Goal: Answer question/provide support

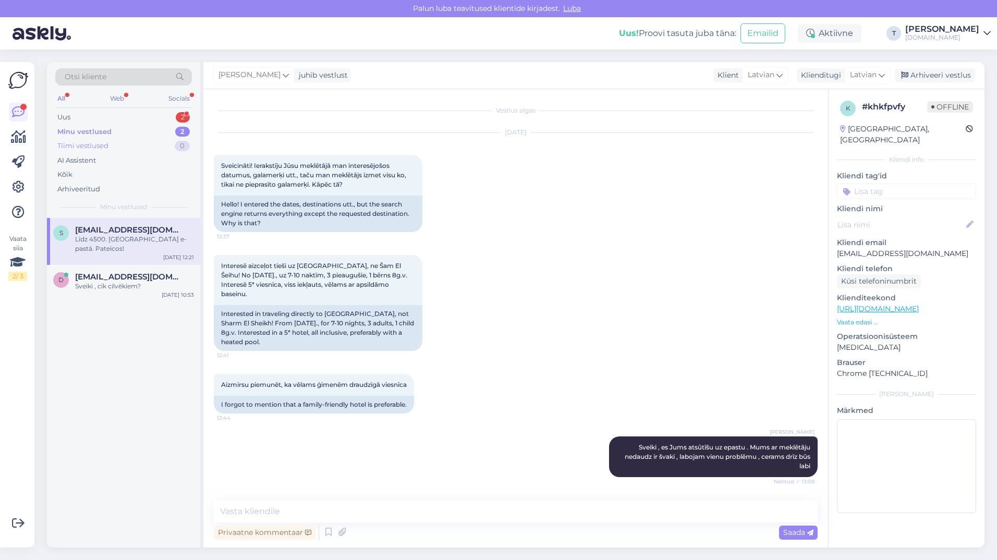
scroll to position [489, 0]
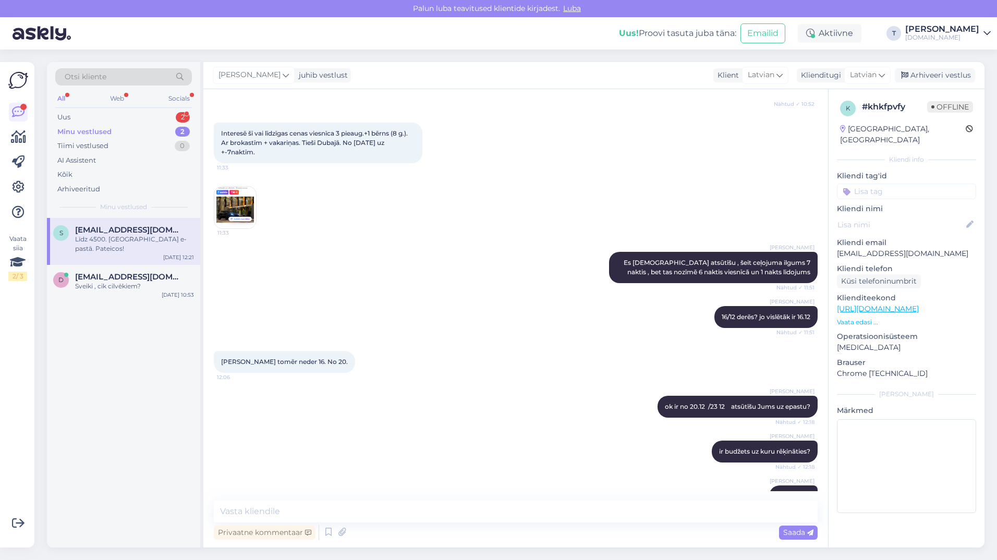
click at [151, 137] on div "Minu vestlused 2" at bounding box center [123, 132] width 137 height 15
click at [132, 227] on span "[EMAIL_ADDRESS][DOMAIN_NAME]" at bounding box center [129, 229] width 108 height 9
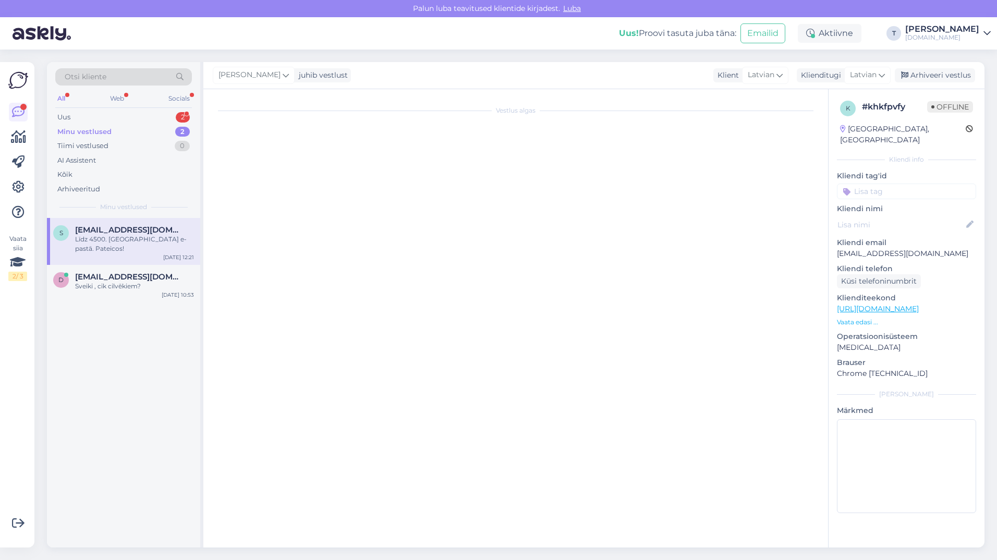
scroll to position [0, 0]
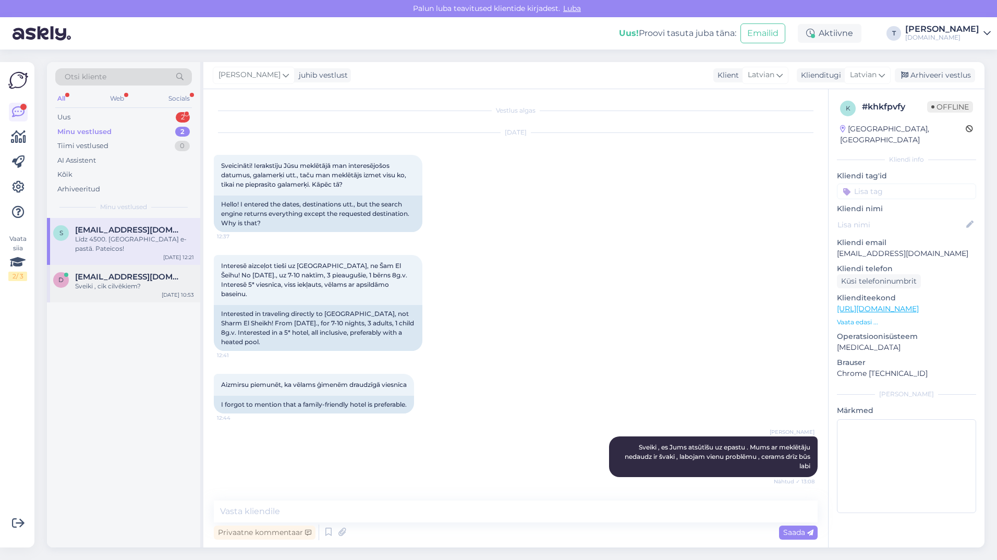
click at [116, 272] on span "[EMAIL_ADDRESS][DOMAIN_NAME]" at bounding box center [129, 276] width 108 height 9
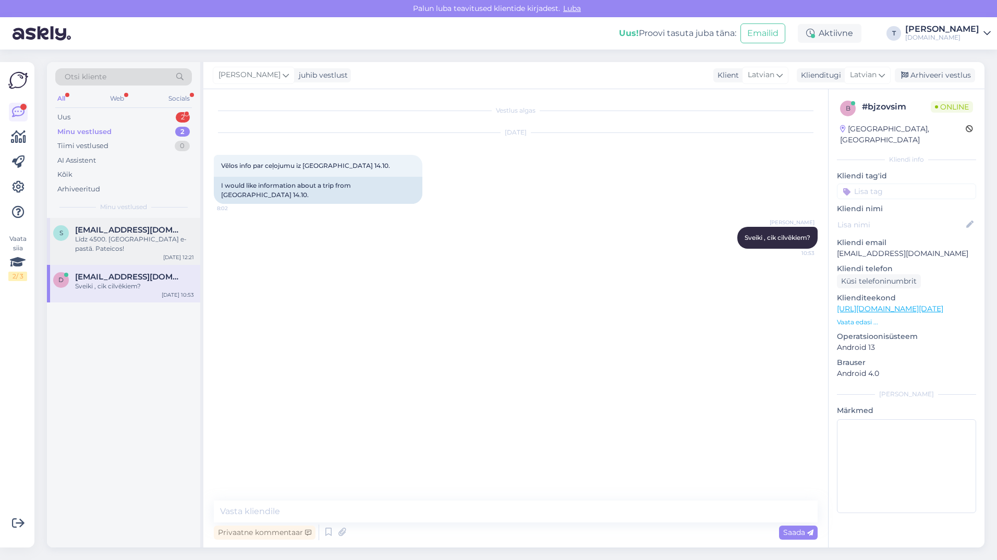
click at [127, 228] on span "[EMAIL_ADDRESS][DOMAIN_NAME]" at bounding box center [129, 229] width 108 height 9
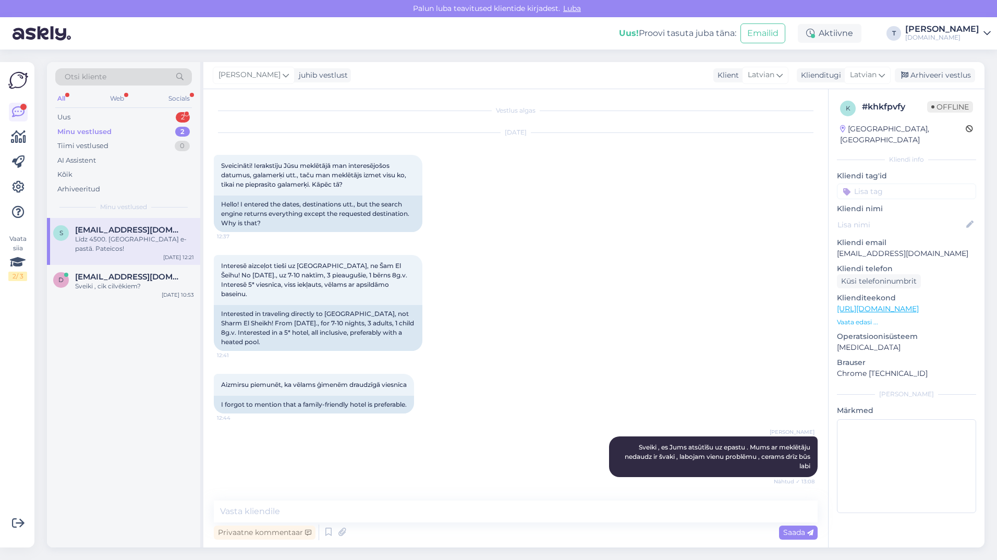
scroll to position [552, 0]
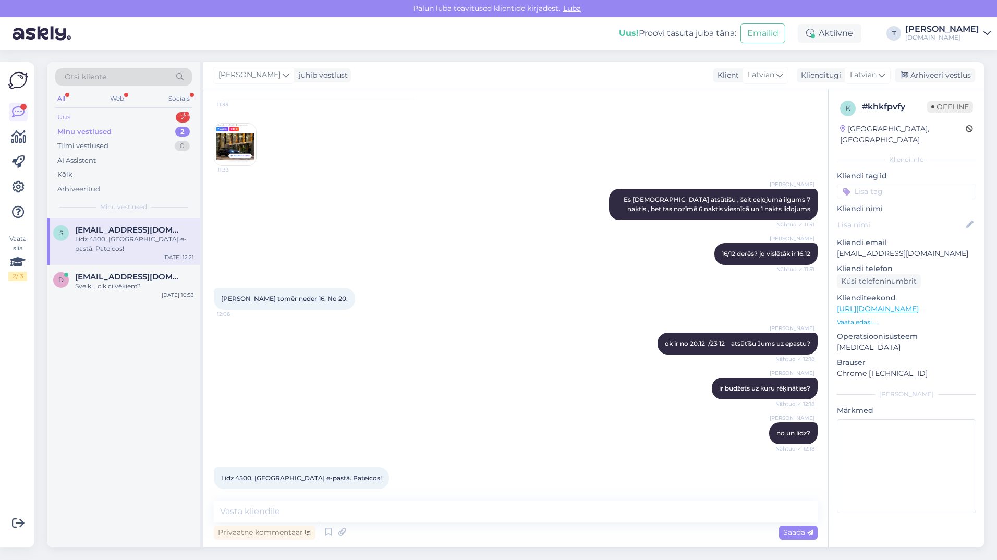
click at [122, 110] on div "Uus 2" at bounding box center [123, 117] width 137 height 15
click at [128, 242] on div "Интересует это предложение, оно в силе?" at bounding box center [134, 244] width 119 height 19
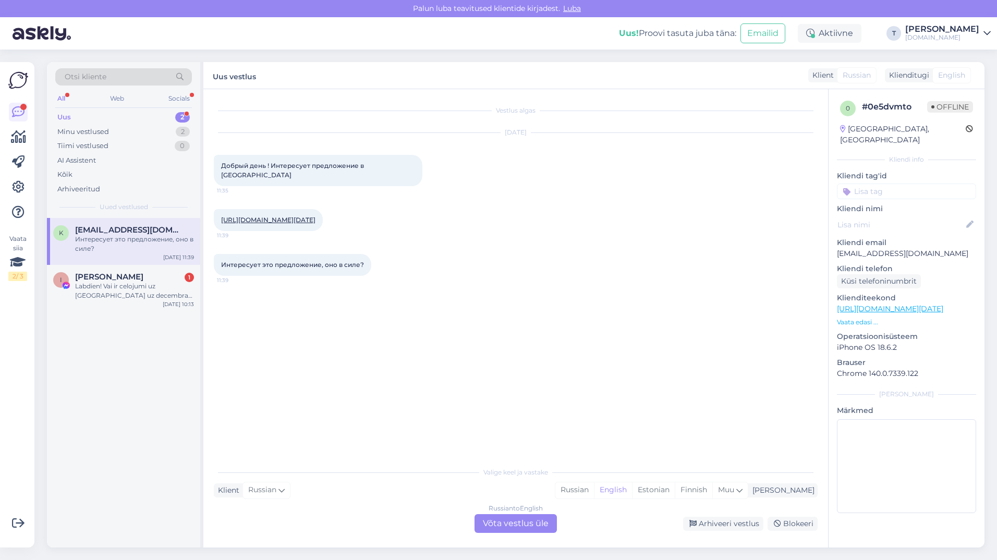
click at [563, 281] on div "Интересует это предложение, оно в силе? 11:39" at bounding box center [516, 264] width 604 height 45
click at [300, 216] on link "[URL][DOMAIN_NAME][DATE]" at bounding box center [268, 220] width 94 height 8
click at [519, 524] on div "Russian to English Võta vestlus üle" at bounding box center [515, 523] width 82 height 19
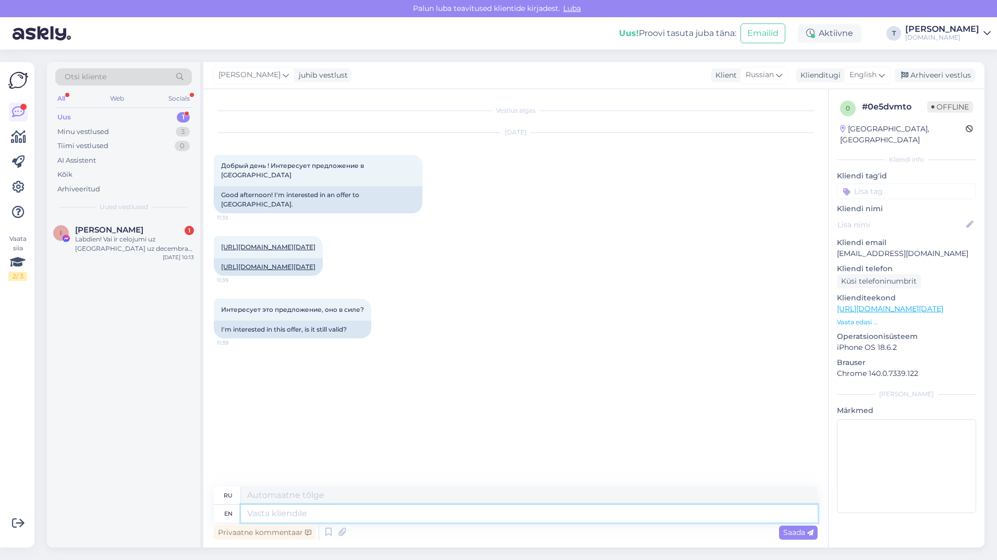
click at [434, 519] on textarea at bounding box center [529, 514] width 577 height 18
click at [862, 73] on span "English" at bounding box center [862, 74] width 27 height 11
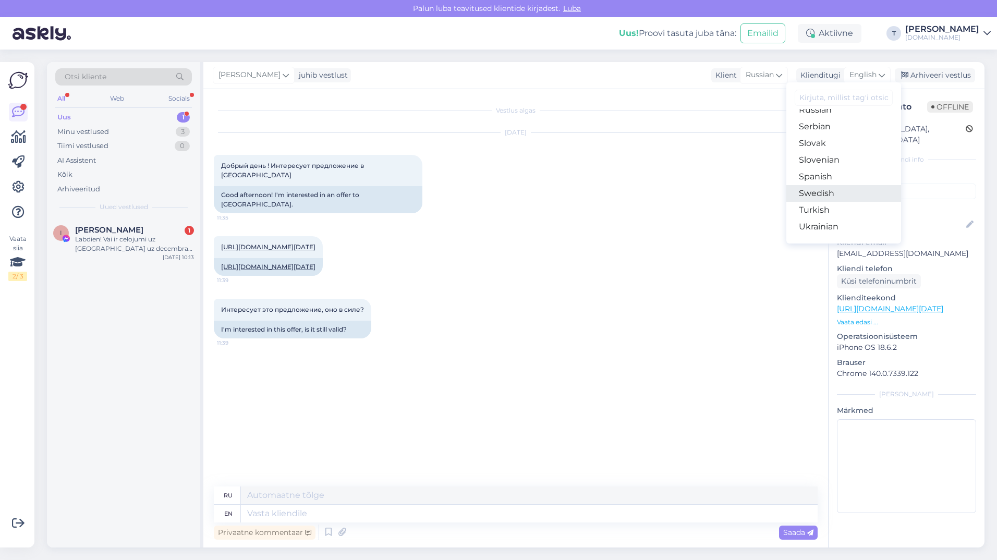
scroll to position [324, 0]
click at [815, 212] on link "Russian" at bounding box center [843, 214] width 115 height 17
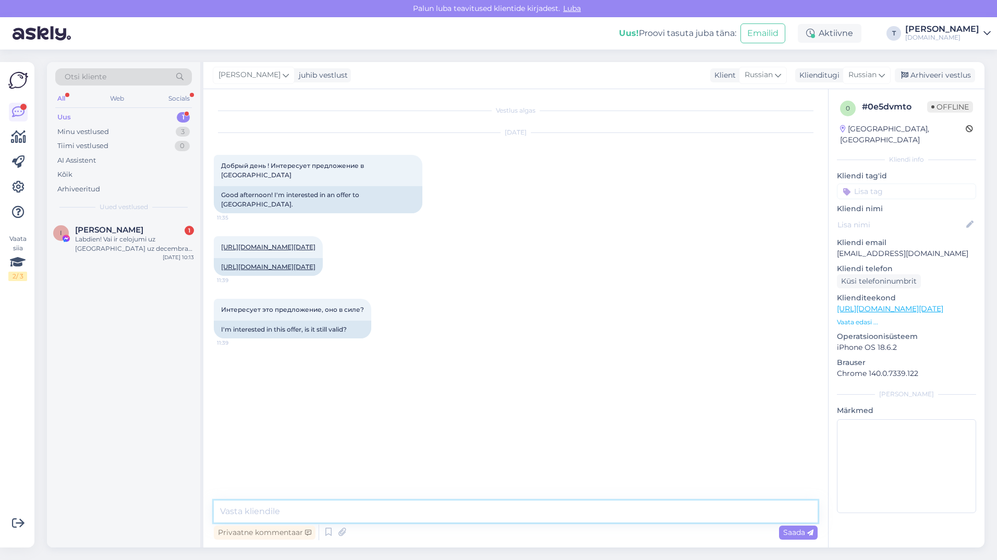
click at [357, 513] on textarea at bounding box center [516, 511] width 604 height 22
type textarea "L"
type textarea "да в силе"
type textarea "добрый день еще раз"
click at [157, 244] on div "Labdien! Vai ir celojumi uz [GEOGRAPHIC_DATA] uz decembra menesi? 2+2 (10 un 13…" at bounding box center [134, 244] width 119 height 19
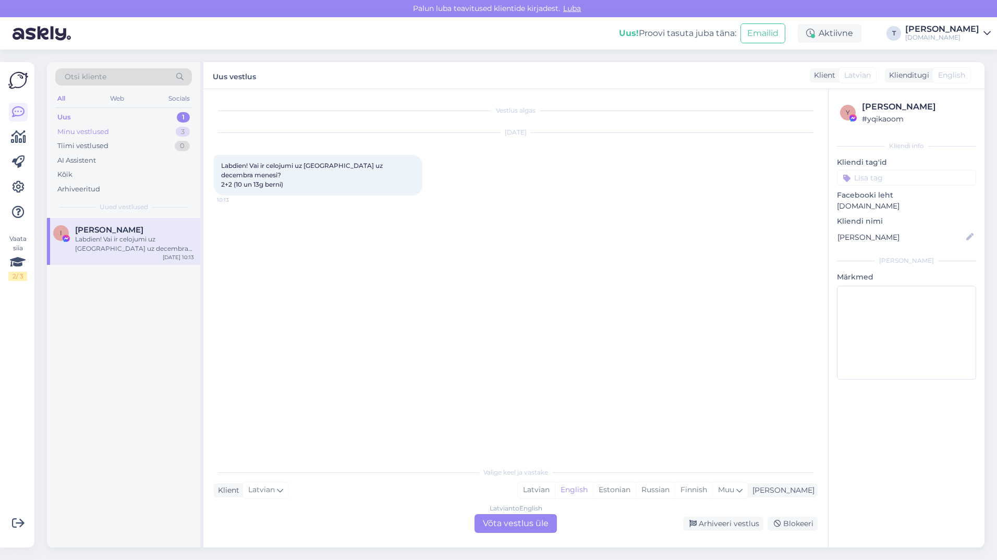
click at [111, 134] on div "Minu vestlused 3" at bounding box center [123, 132] width 137 height 15
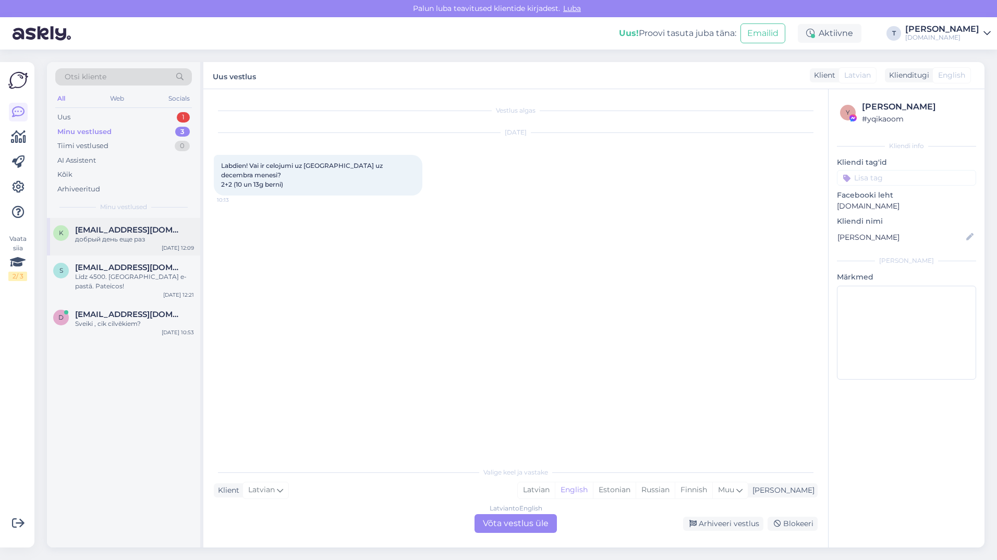
click at [112, 239] on div "добрый день еще раз" at bounding box center [134, 239] width 119 height 9
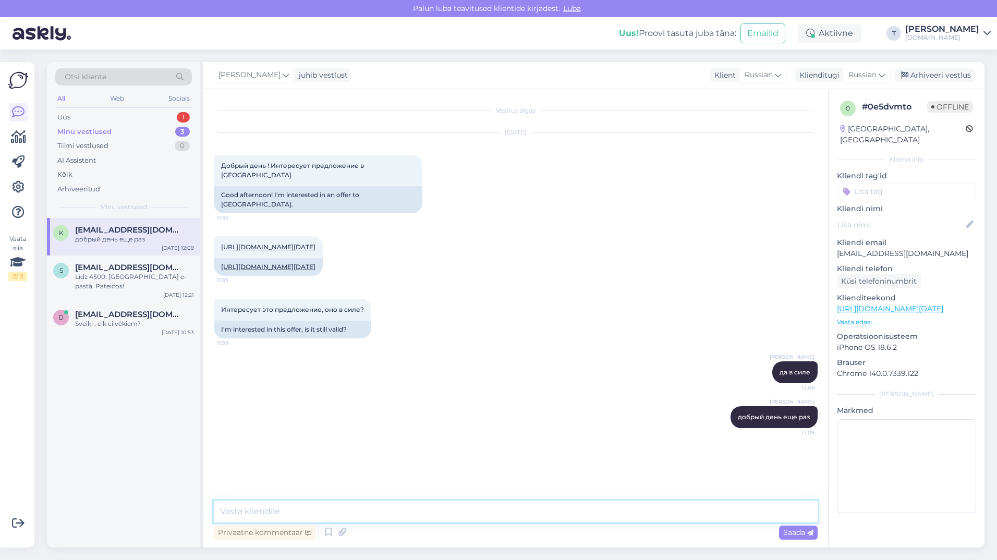
paste textarea "690 €"
click at [227, 513] on textarea "690 €" at bounding box center [516, 511] width 604 height 22
type textarea "4 ночи на двоих взрослых 690 €"
click at [864, 248] on p "[EMAIL_ADDRESS][DOMAIN_NAME]" at bounding box center [906, 253] width 139 height 11
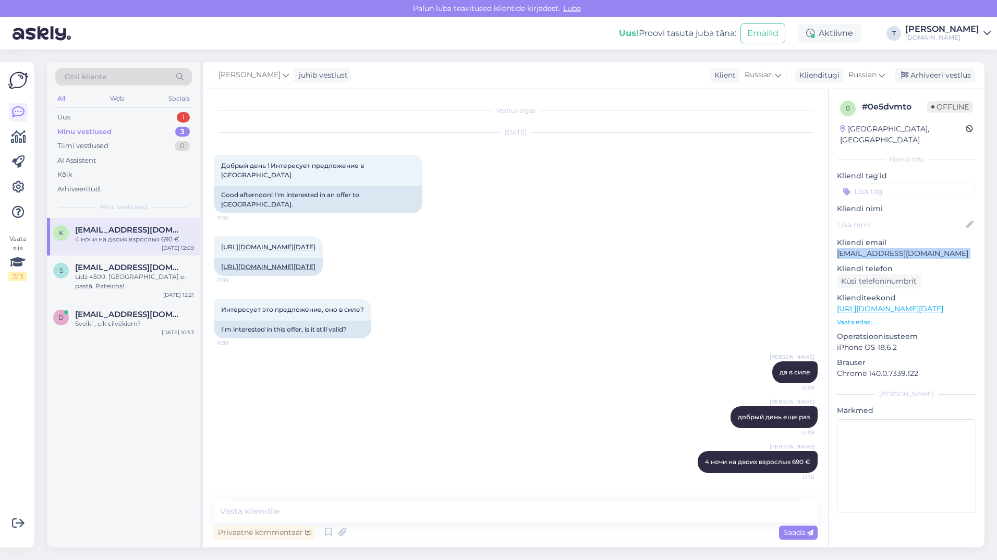
click at [864, 248] on p "[EMAIL_ADDRESS][DOMAIN_NAME]" at bounding box center [906, 253] width 139 height 11
copy p "[EMAIL_ADDRESS][DOMAIN_NAME]"
click at [281, 243] on link "[URL][DOMAIN_NAME][DATE]" at bounding box center [268, 247] width 94 height 8
click at [130, 234] on span "[EMAIL_ADDRESS][DOMAIN_NAME]" at bounding box center [129, 229] width 108 height 9
click at [918, 75] on div "Arhiveeri vestlus" at bounding box center [934, 75] width 80 height 14
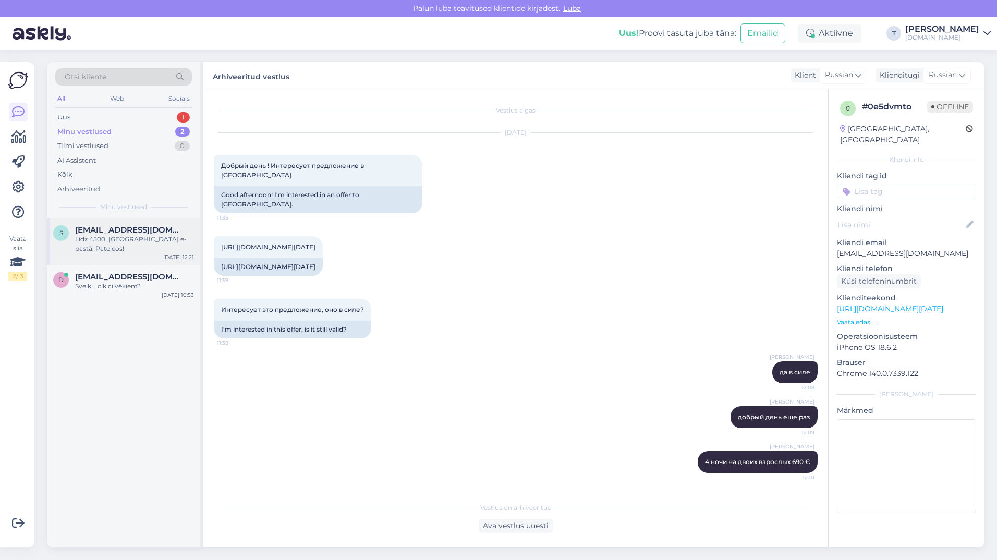
click at [142, 239] on div "Līdz 4500. [GEOGRAPHIC_DATA] e-pastā. Pateicos!" at bounding box center [134, 244] width 119 height 19
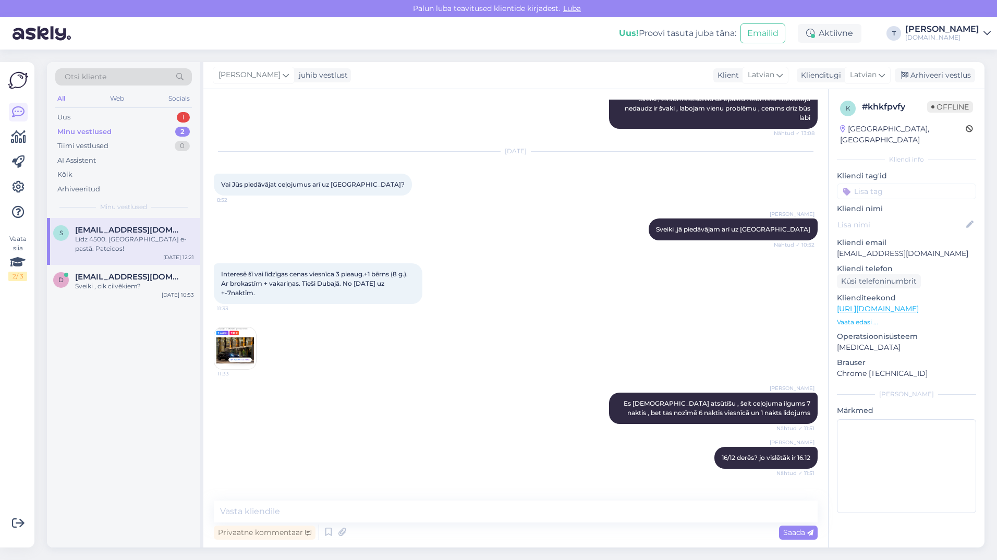
scroll to position [344, 0]
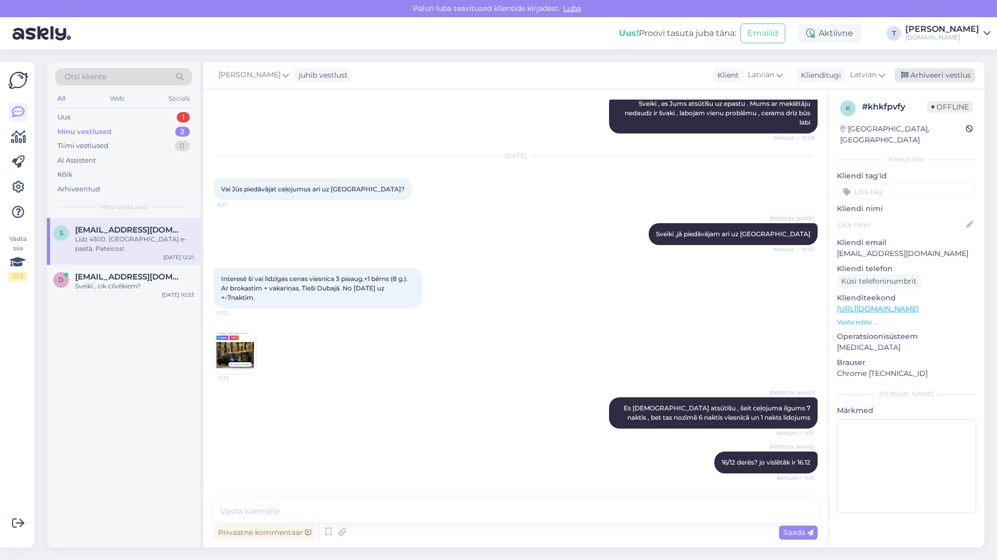
click at [930, 76] on div "Arhiveeri vestlus" at bounding box center [934, 75] width 80 height 14
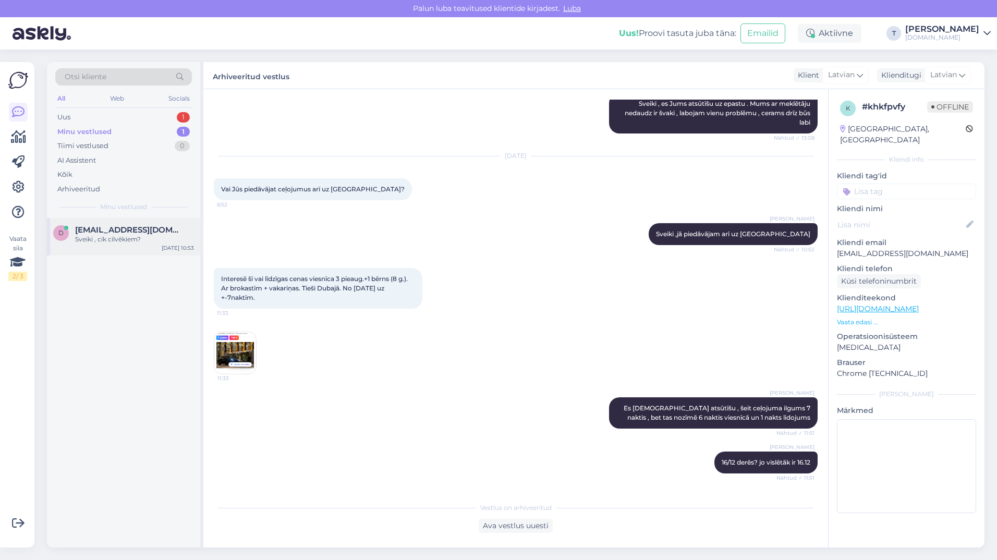
click at [114, 235] on div "Sveiki , cik cilvēkiem?" at bounding box center [134, 239] width 119 height 9
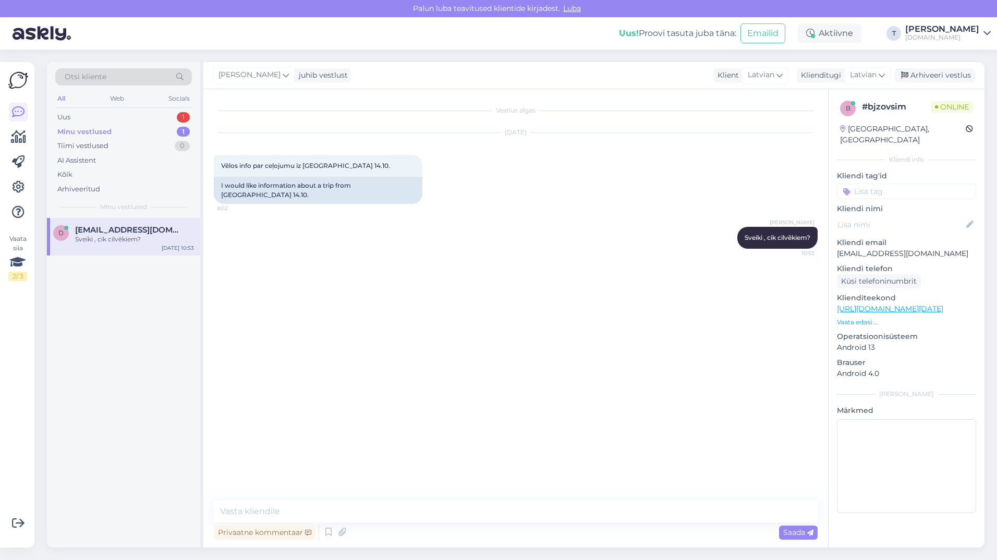
click at [138, 128] on div "Minu vestlused 1" at bounding box center [123, 132] width 137 height 15
click at [132, 115] on div "Uus 1" at bounding box center [123, 117] width 137 height 15
click at [127, 243] on div "Labdien! Vai ir celojumi uz [GEOGRAPHIC_DATA] uz decembra menesi? 2+2 (10 un 13…" at bounding box center [134, 244] width 119 height 19
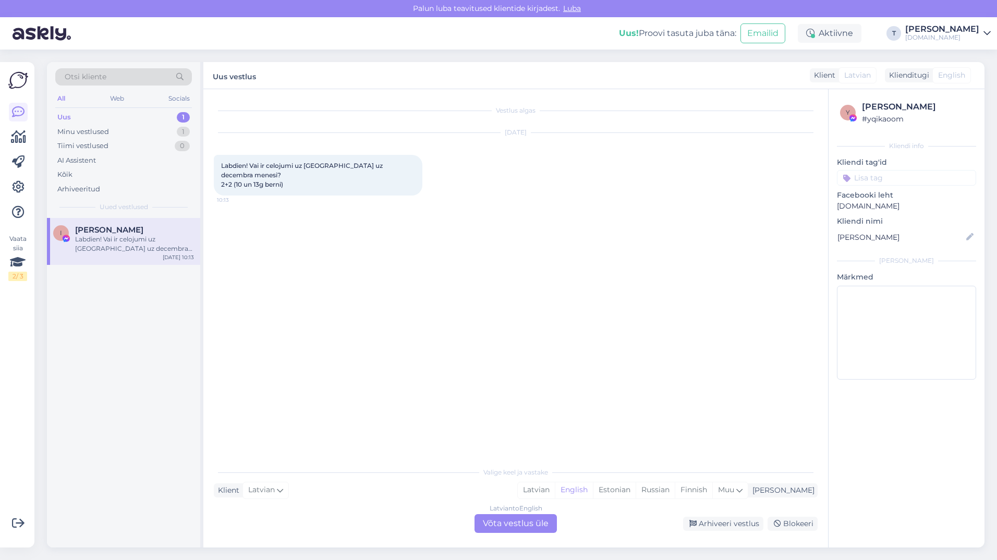
click at [499, 519] on div "Latvian to English Võta vestlus üle" at bounding box center [515, 523] width 82 height 19
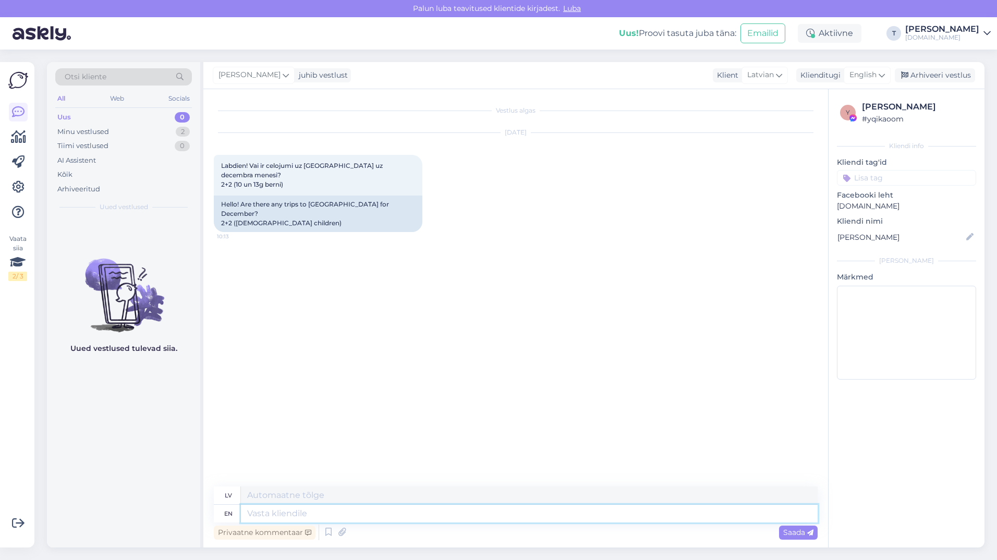
click at [345, 514] on textarea at bounding box center [529, 514] width 577 height 18
click at [857, 76] on span "English" at bounding box center [862, 74] width 27 height 11
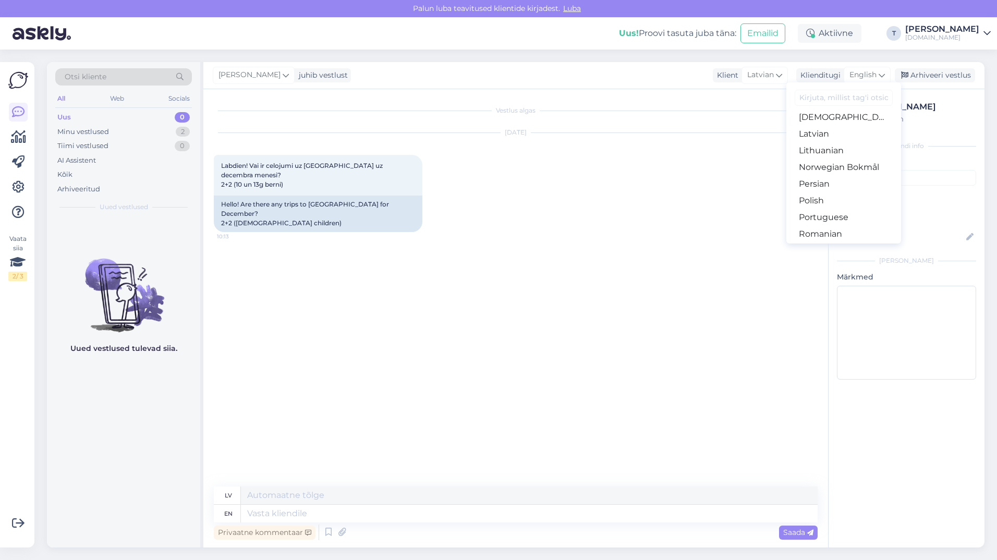
scroll to position [272, 0]
click at [830, 151] on link "Latvian" at bounding box center [843, 149] width 115 height 17
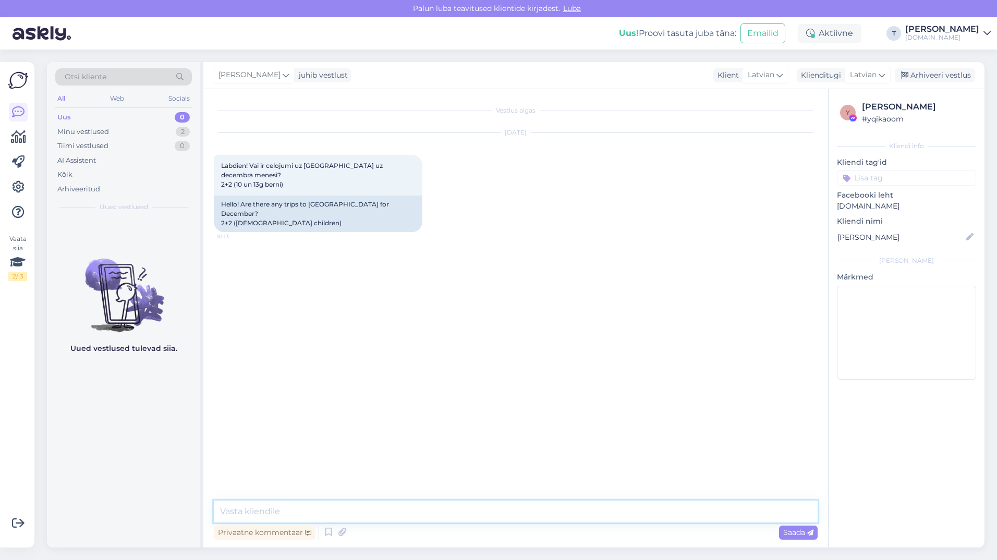
click at [324, 507] on textarea at bounding box center [516, 511] width 604 height 22
type textarea "Sveiki , diemžēl [GEOGRAPHIC_DATA] ir pieejama tikai līdz oktobra beigām"
click at [789, 532] on span "Saada" at bounding box center [798, 532] width 30 height 9
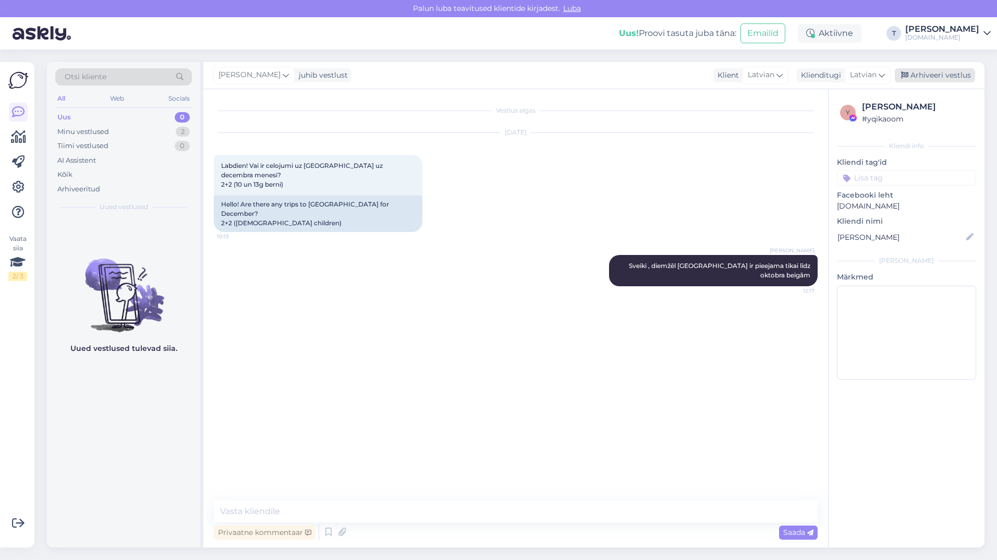
click at [922, 73] on div "Arhiveeri vestlus" at bounding box center [934, 75] width 80 height 14
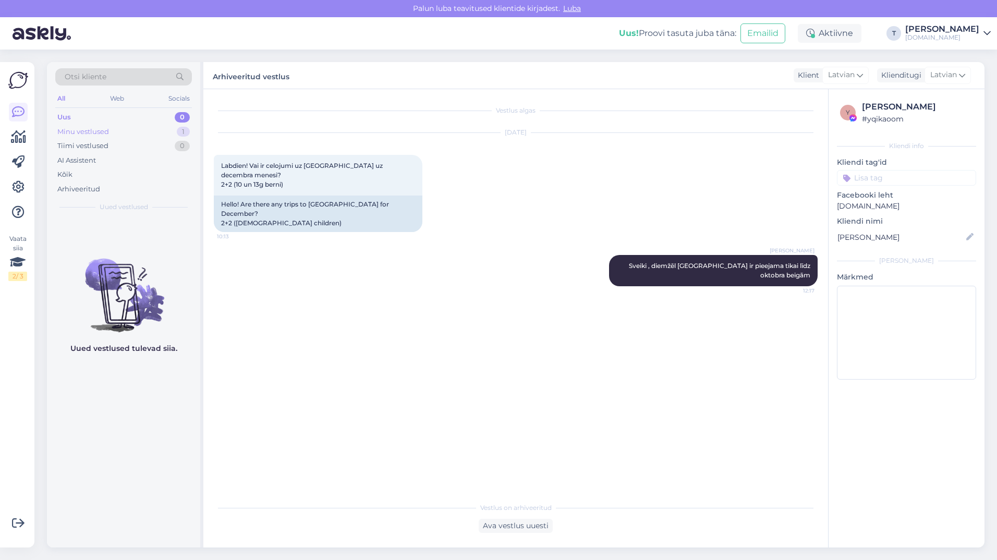
click at [139, 130] on div "Minu vestlused 1" at bounding box center [123, 132] width 137 height 15
